Goal: Task Accomplishment & Management: Use online tool/utility

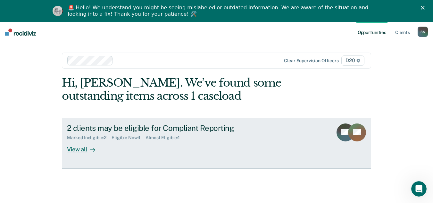
click at [133, 148] on div "2 clients may be eligible for Compliant Reporting Marked Ineligible : 2 Eligibl…" at bounding box center [187, 137] width 240 height 29
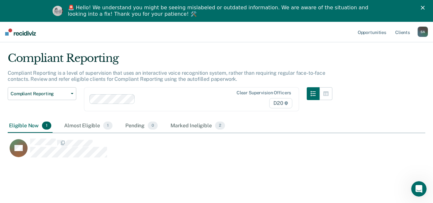
scroll to position [22, 0]
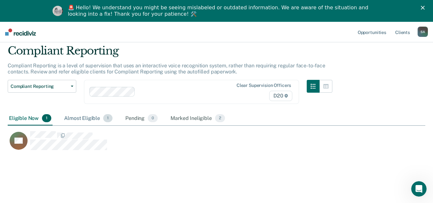
click at [86, 120] on div "Almost Eligible 1" at bounding box center [88, 118] width 51 height 14
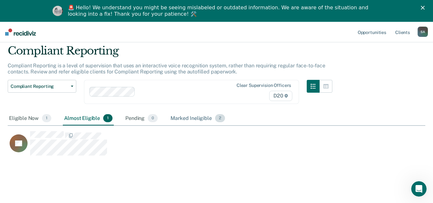
click at [196, 114] on div "Marked Ineligible 2" at bounding box center [197, 118] width 57 height 14
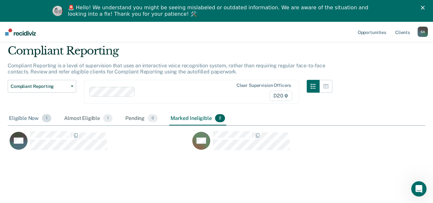
click at [12, 120] on div "Eligible Now 1" at bounding box center [30, 118] width 45 height 14
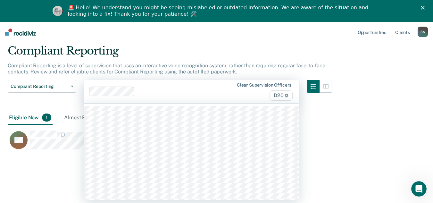
click at [169, 92] on div at bounding box center [184, 91] width 94 height 7
click at [179, 66] on p "Compliant Reporting is a level of supervision that uses an interactive voice re…" at bounding box center [166, 68] width 317 height 12
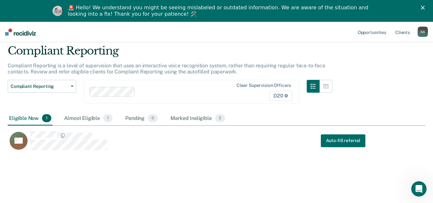
drag, startPoint x: 303, startPoint y: 138, endPoint x: 297, endPoint y: 129, distance: 10.9
click at [303, 138] on div "KD Auto-fill referral" at bounding box center [186, 141] width 357 height 20
